Goal: Task Accomplishment & Management: Manage account settings

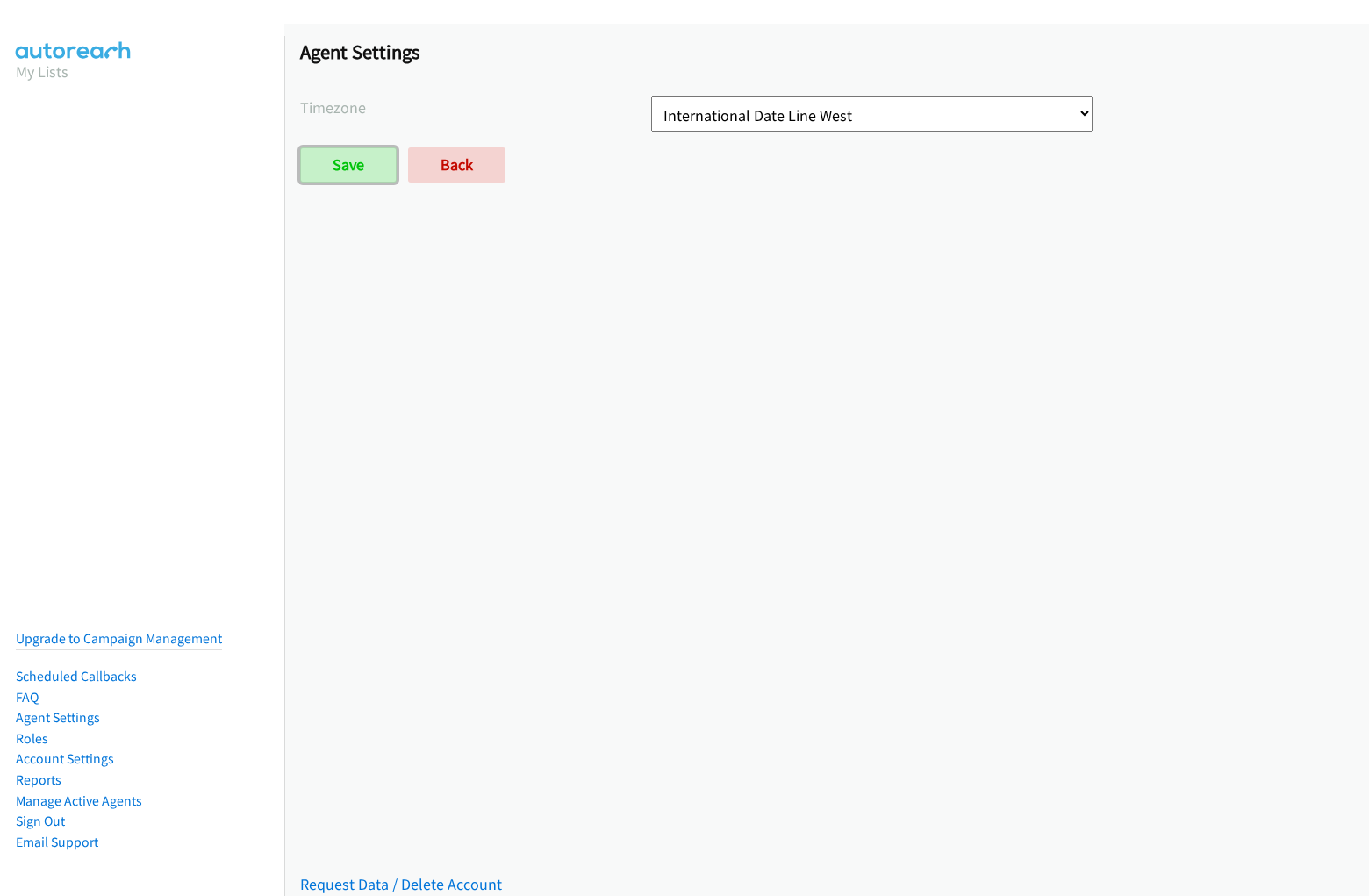
click at [300, 148] on input "Save" at bounding box center [348, 165] width 97 height 35
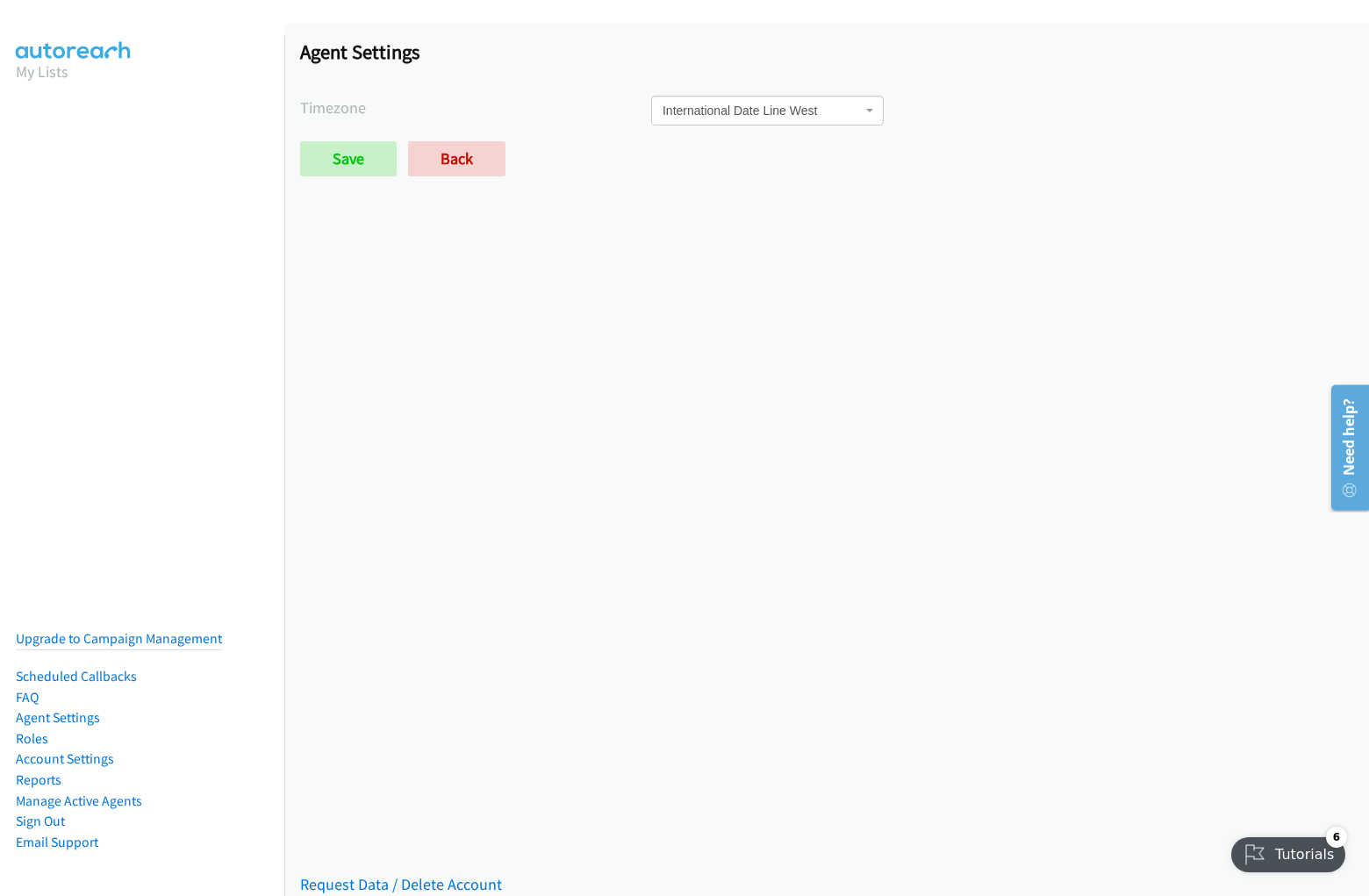
click at [685, 55] on h1 "Agent Settings" at bounding box center [826, 51] width 1053 height 24
click at [827, 460] on div "Saved Placeholder Agent Settings Timezone International Date Line [GEOGRAPHIC_D…" at bounding box center [827, 459] width 1085 height 873
click at [820, 115] on span "International Date Line West" at bounding box center [762, 111] width 200 height 18
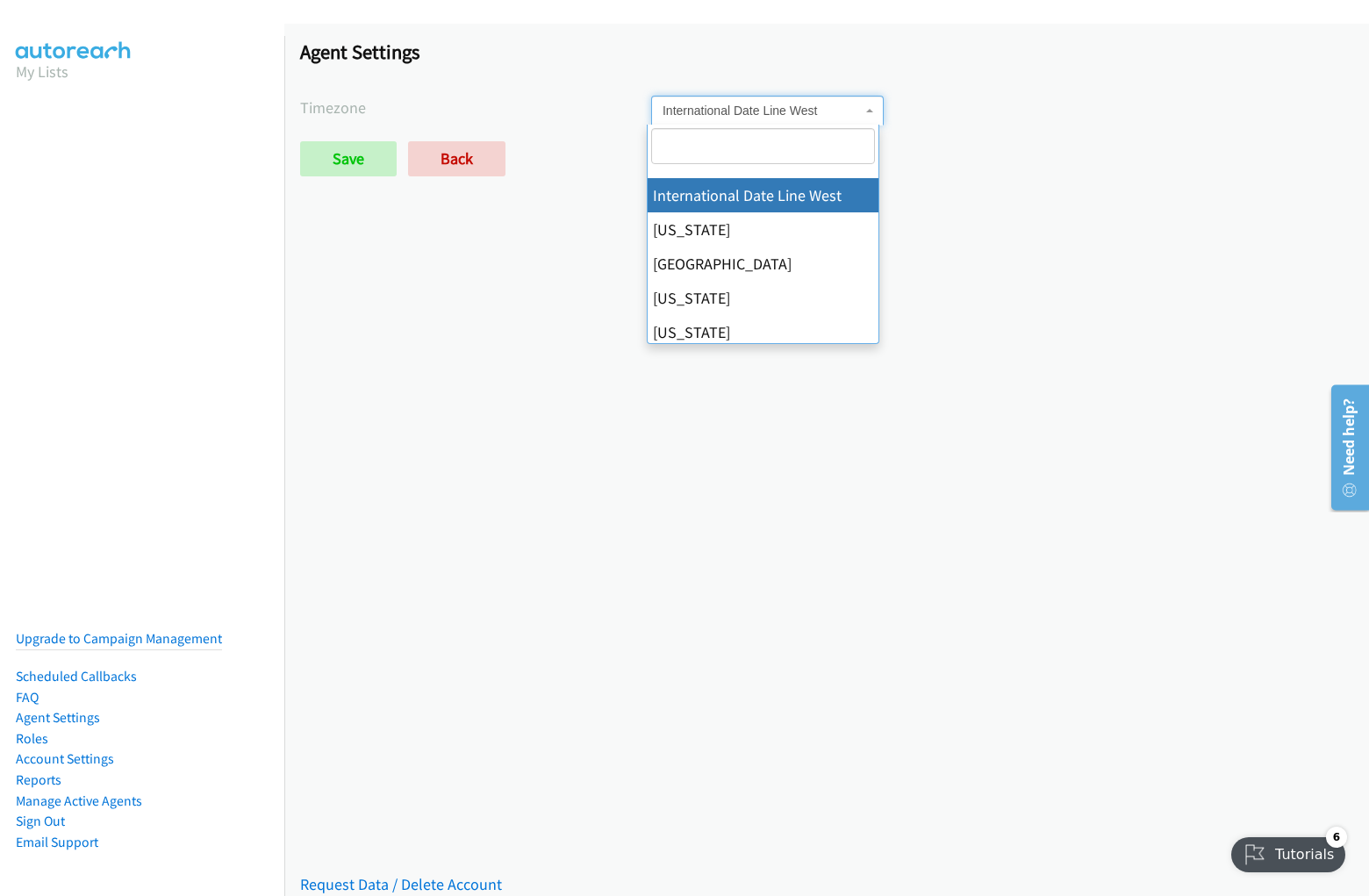
click at [820, 111] on span "International Date Line West" at bounding box center [762, 111] width 200 height 18
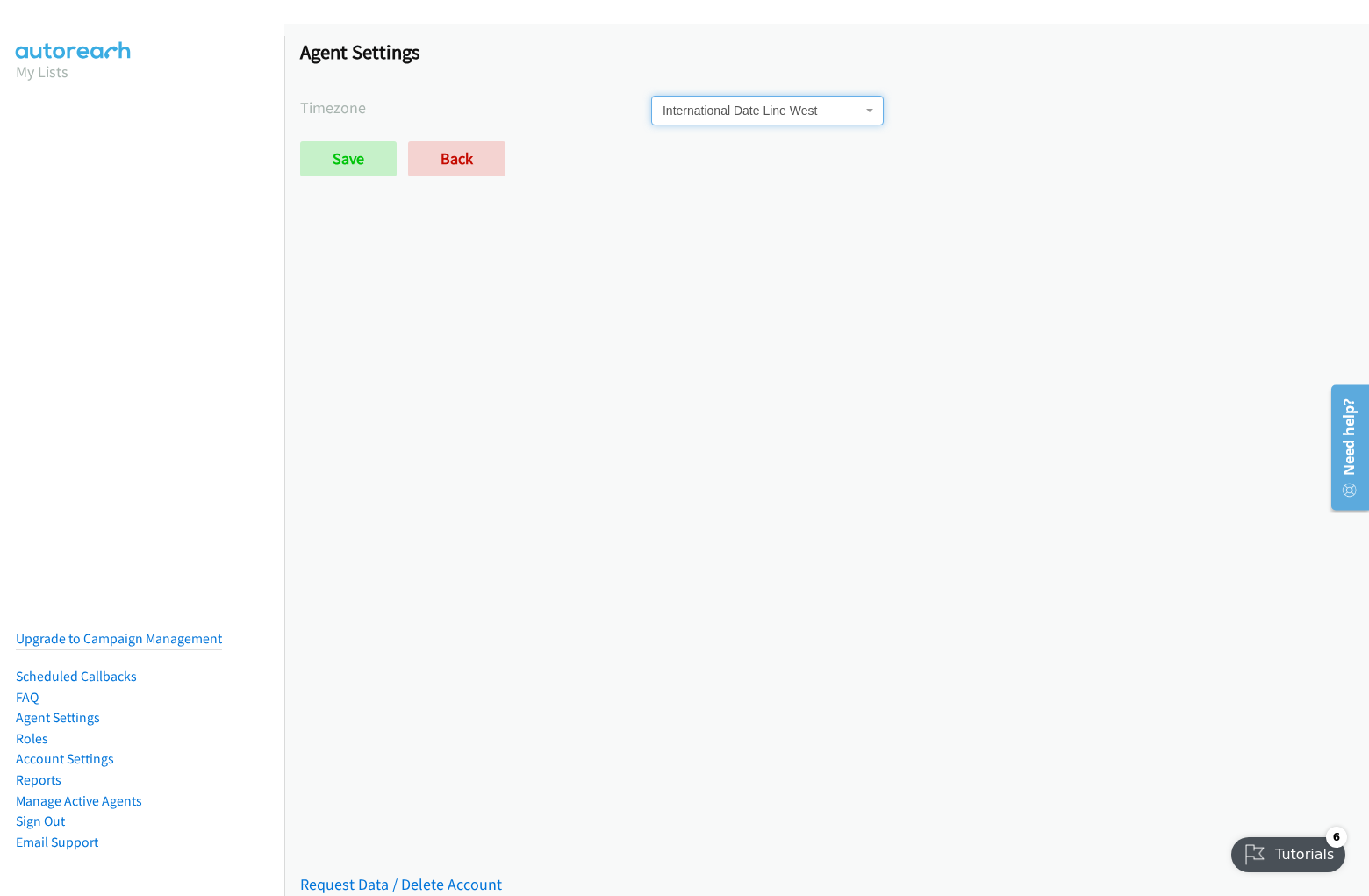
click at [473, 107] on label "Timezone" at bounding box center [475, 107] width 351 height 23
click at [993, 111] on div "International Date Line [GEOGRAPHIC_DATA][US_STATE] [GEOGRAPHIC_DATA] [US_STATE…" at bounding box center [1002, 110] width 702 height 30
click at [820, 158] on div "Save Back" at bounding box center [651, 158] width 702 height 35
click at [647, 158] on div "Save Back" at bounding box center [651, 158] width 702 height 35
click at [398, 874] on link "Request Data / Delete Account" at bounding box center [400, 883] width 201 height 21
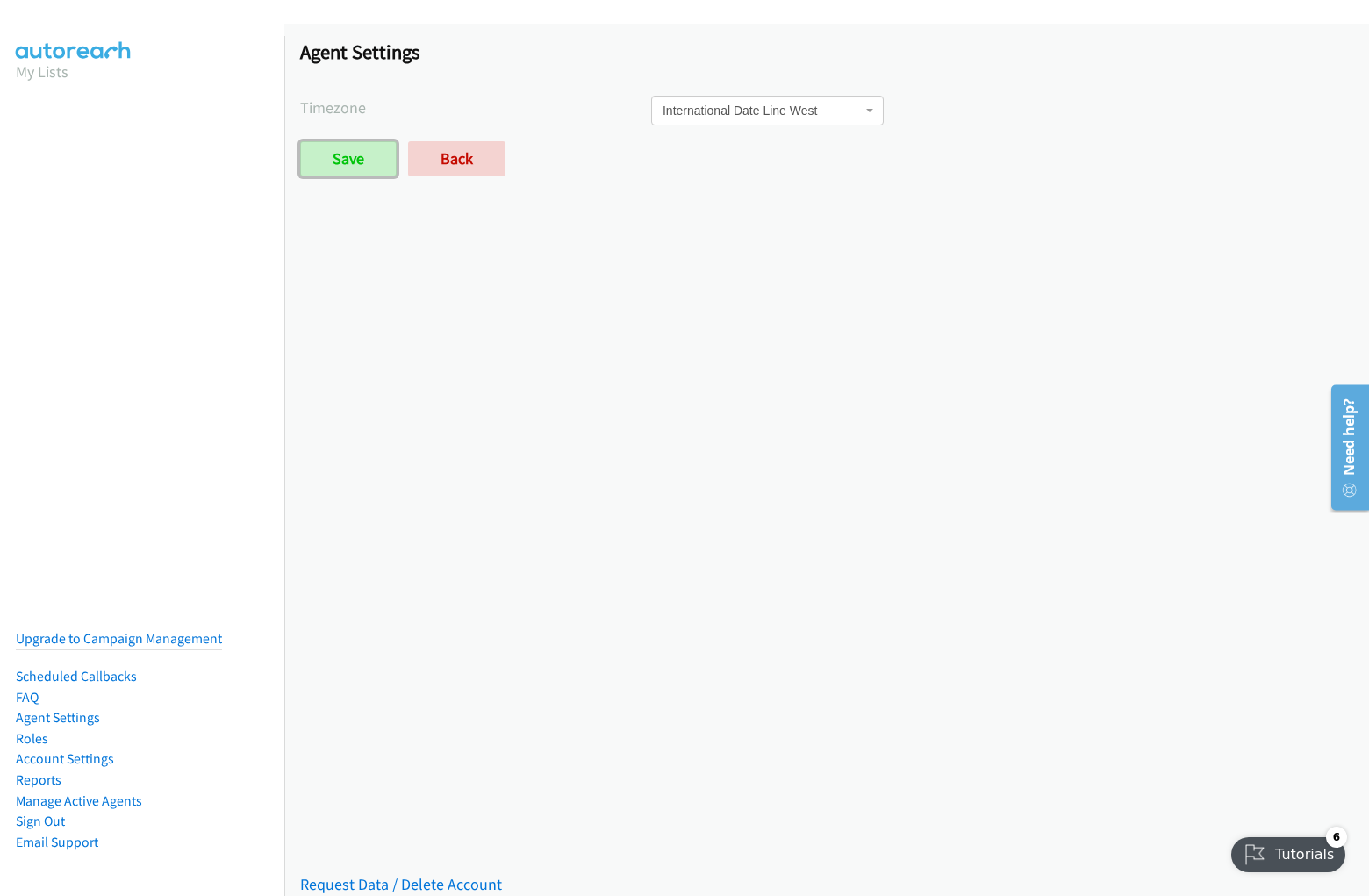
click at [347, 158] on input "Save" at bounding box center [348, 158] width 97 height 35
click at [685, 55] on h1 "Agent Settings" at bounding box center [826, 51] width 1053 height 24
click at [827, 460] on div "Saved Placeholder Agent Settings Timezone International Date Line [GEOGRAPHIC_D…" at bounding box center [827, 459] width 1085 height 873
click at [820, 115] on span "International Date Line West" at bounding box center [762, 111] width 200 height 18
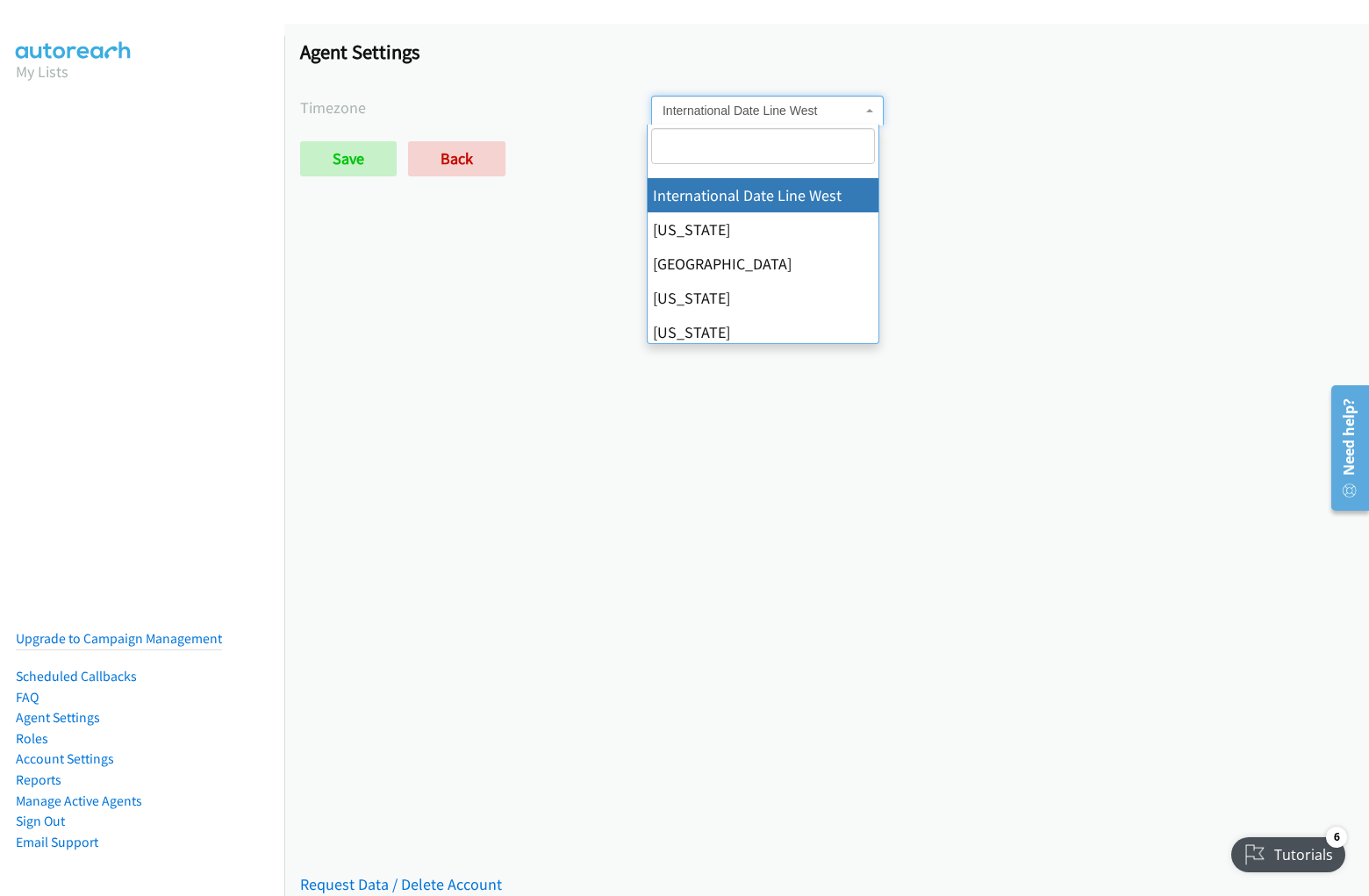
click at [820, 111] on span "International Date Line West" at bounding box center [762, 111] width 200 height 18
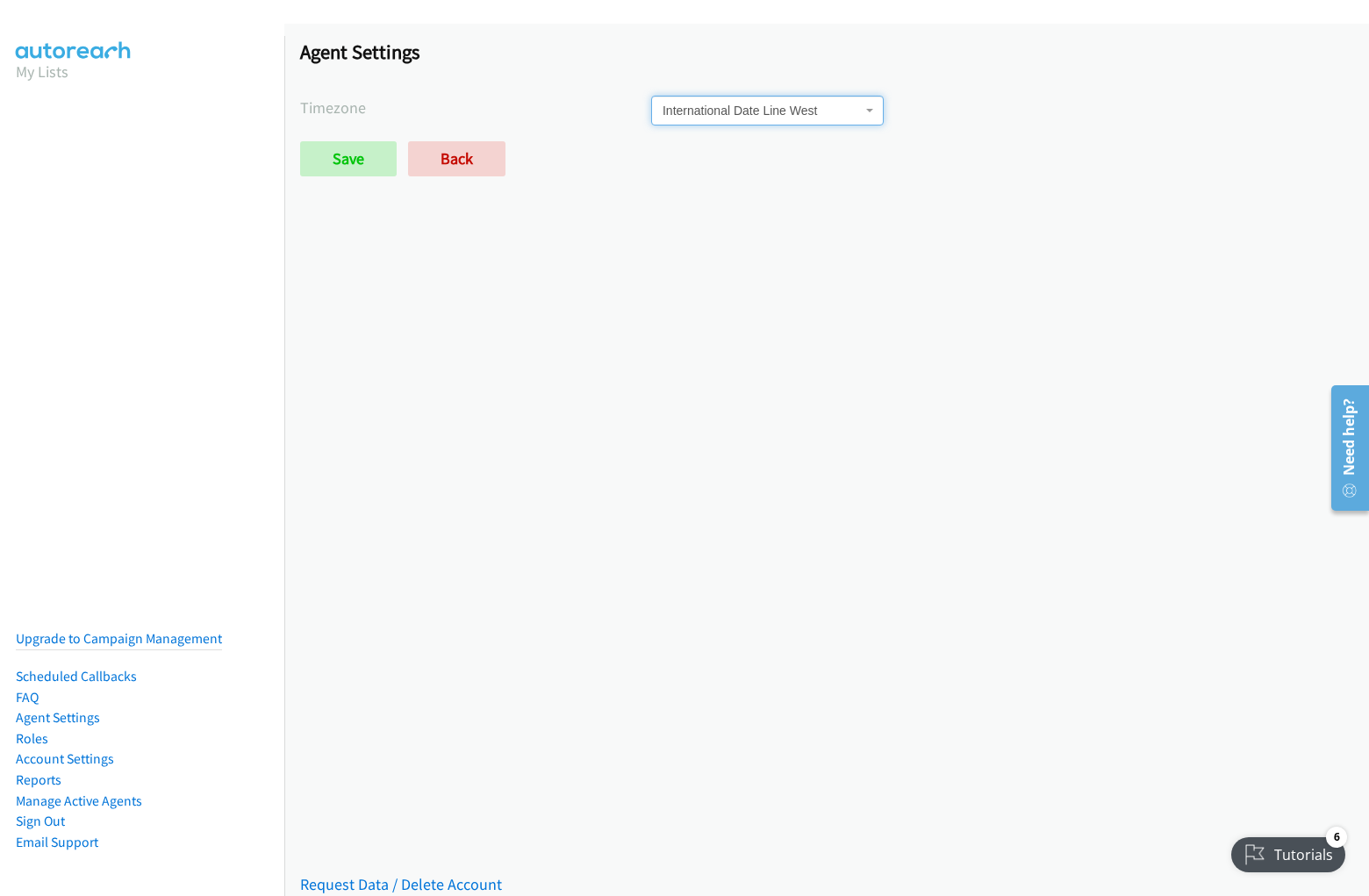
click at [473, 107] on label "Timezone" at bounding box center [475, 107] width 351 height 23
click at [993, 111] on div "International Date Line [GEOGRAPHIC_DATA][US_STATE] [GEOGRAPHIC_DATA] [US_STATE…" at bounding box center [1002, 110] width 702 height 30
click at [820, 158] on div "Save Back" at bounding box center [651, 158] width 702 height 35
click at [647, 158] on div "Save Back" at bounding box center [651, 158] width 702 height 35
click at [398, 874] on link "Request Data / Delete Account" at bounding box center [400, 883] width 201 height 21
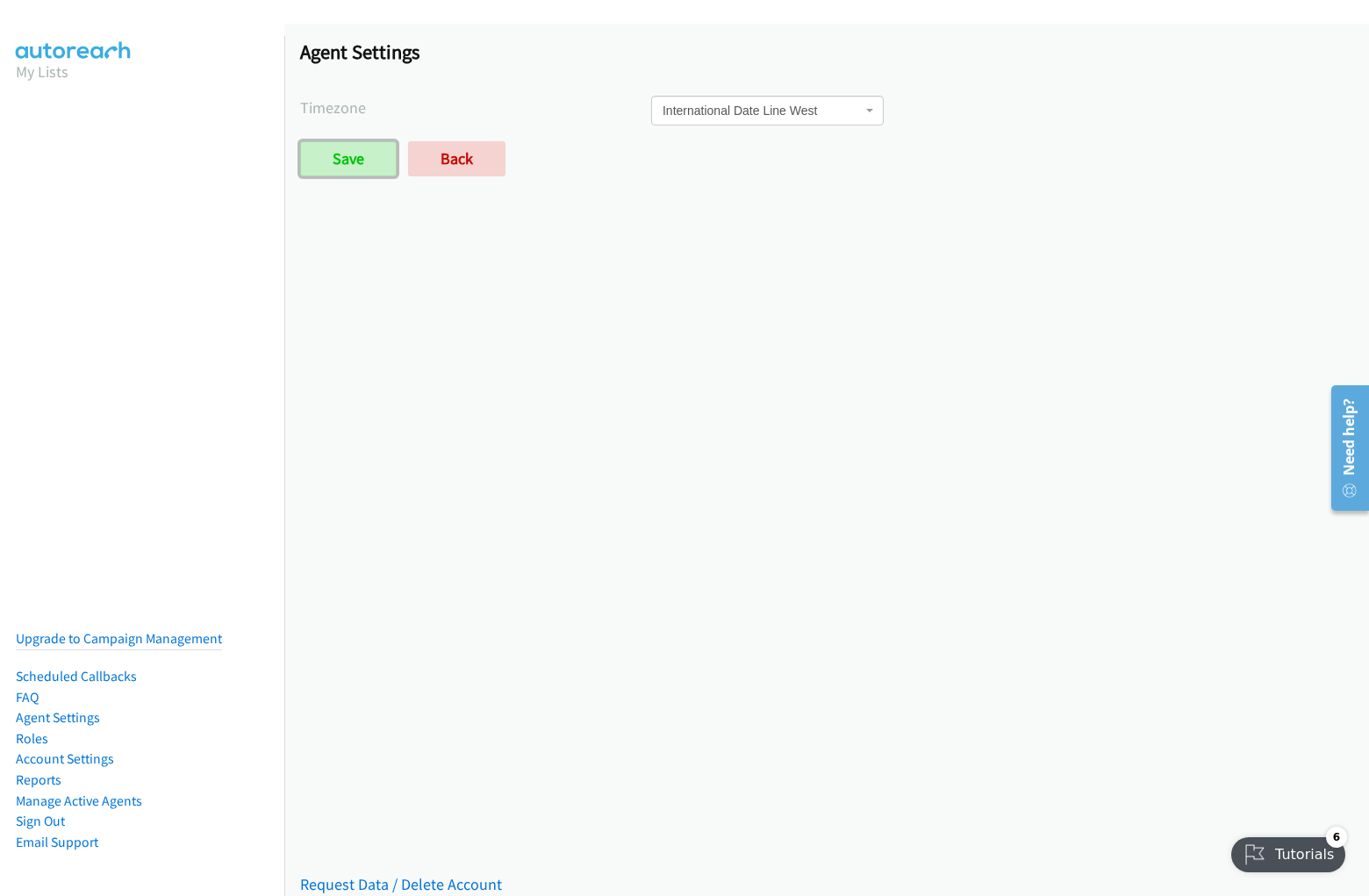
click at [300, 141] on input "Save" at bounding box center [348, 158] width 97 height 35
click at [685, 55] on h1 "Agent Settings" at bounding box center [826, 51] width 1053 height 24
click at [827, 460] on div "Saved Placeholder Agent Settings Timezone International Date Line [GEOGRAPHIC_D…" at bounding box center [827, 459] width 1085 height 873
click at [820, 115] on span "International Date Line West" at bounding box center [762, 111] width 200 height 18
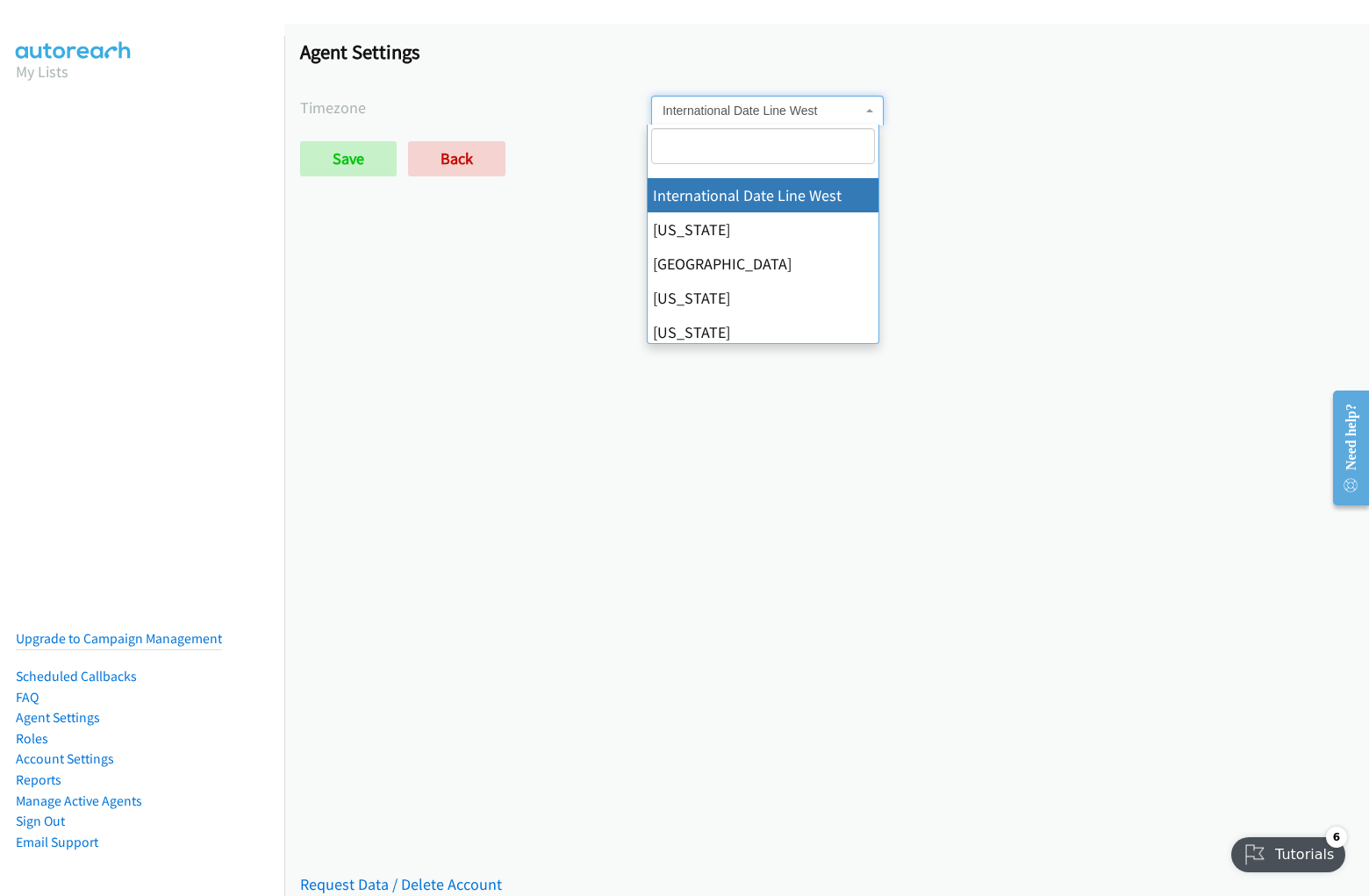
click at [820, 111] on span "International Date Line West" at bounding box center [762, 111] width 200 height 18
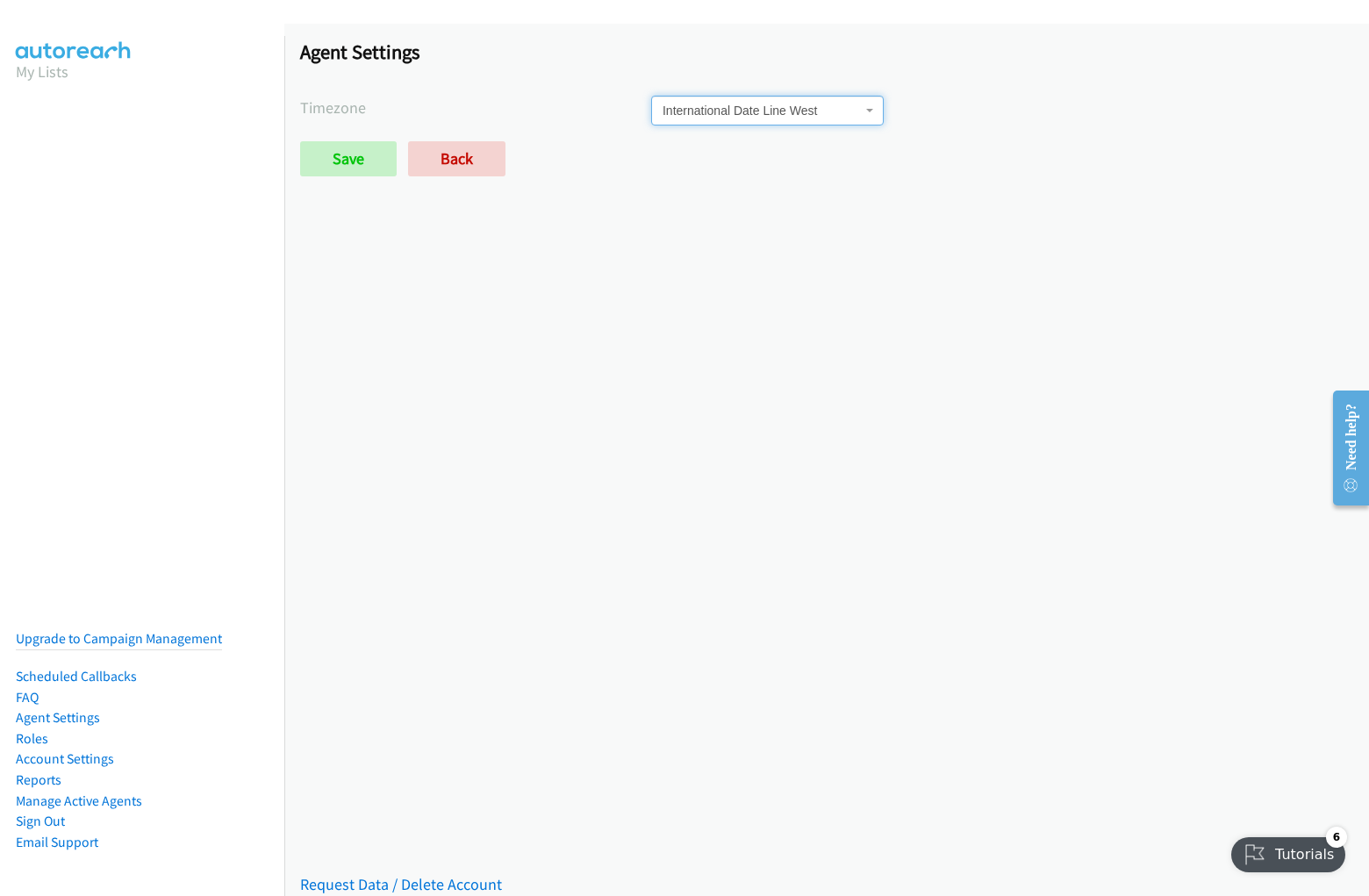
click at [473, 107] on label "Timezone" at bounding box center [475, 107] width 351 height 23
click at [993, 111] on div "International Date Line [GEOGRAPHIC_DATA][US_STATE] [GEOGRAPHIC_DATA] [US_STATE…" at bounding box center [1002, 110] width 702 height 30
click at [820, 158] on div "Save Back" at bounding box center [651, 158] width 702 height 35
click at [647, 158] on div "Save Back" at bounding box center [651, 158] width 702 height 35
click at [398, 874] on link "Request Data / Delete Account" at bounding box center [400, 883] width 201 height 21
